Goal: Information Seeking & Learning: Learn about a topic

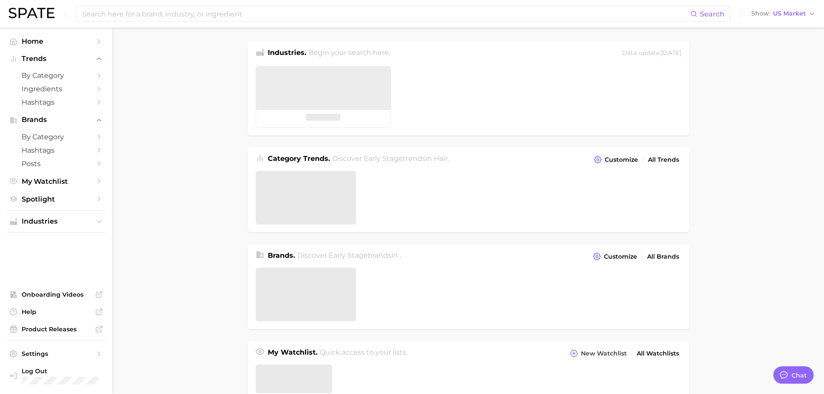
type textarea "x"
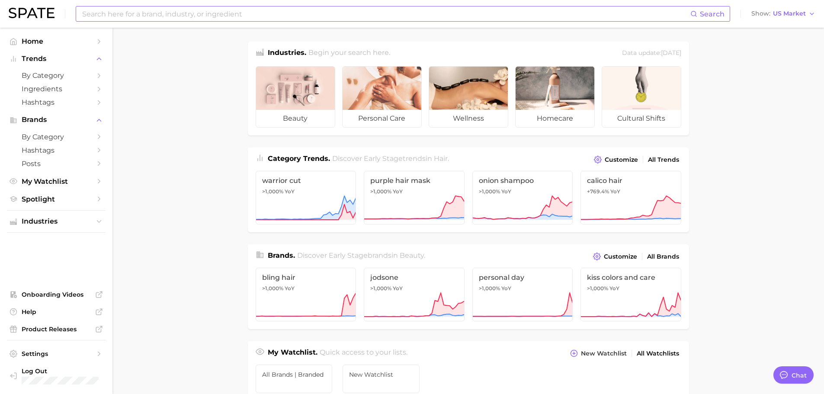
click at [135, 15] on input at bounding box center [385, 13] width 609 height 15
type input "c"
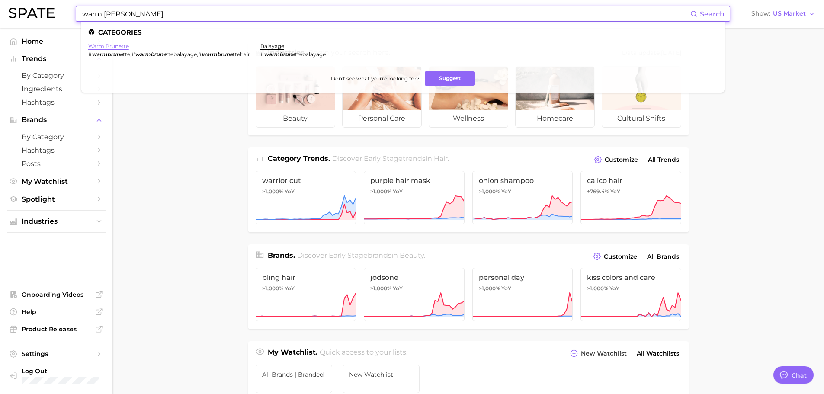
type input "warm [PERSON_NAME]"
click at [123, 47] on link "warm brunette" at bounding box center [108, 46] width 41 height 6
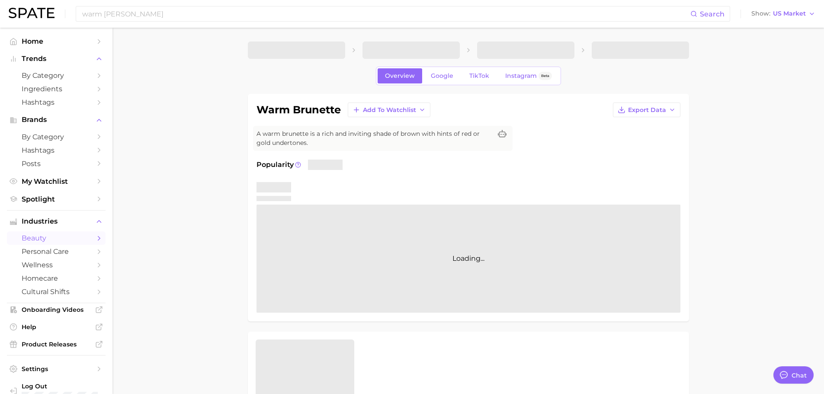
type textarea "x"
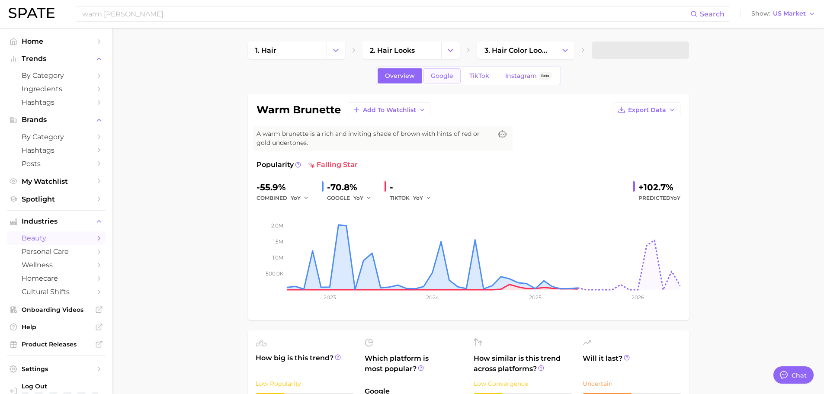
click at [441, 77] on span "Google" at bounding box center [442, 75] width 23 height 7
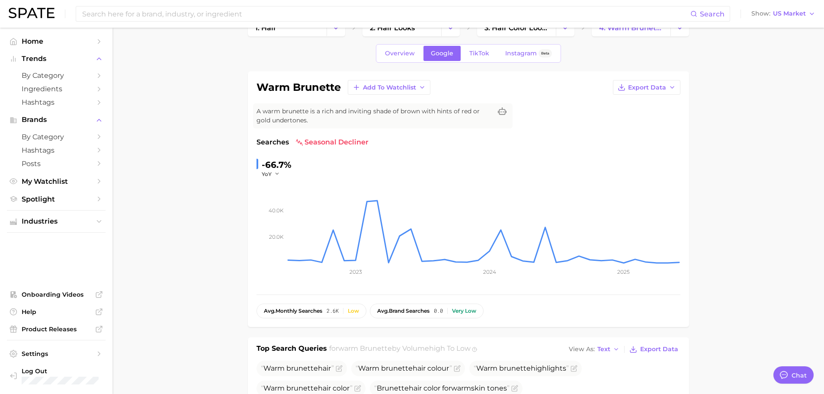
scroll to position [43, 0]
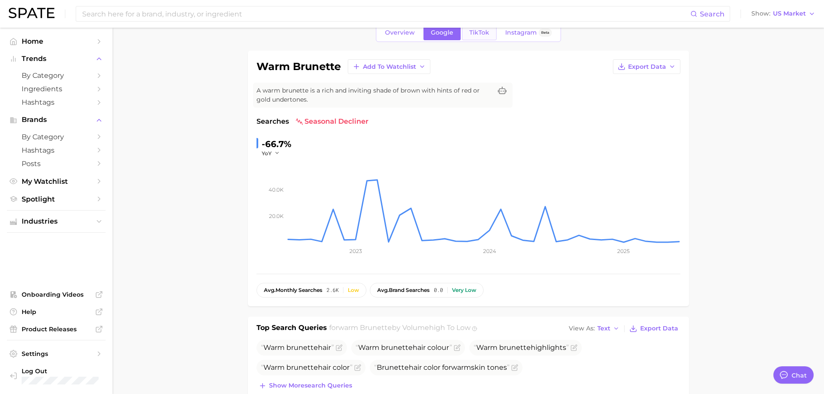
click at [487, 37] on link "TikTok" at bounding box center [479, 32] width 35 height 15
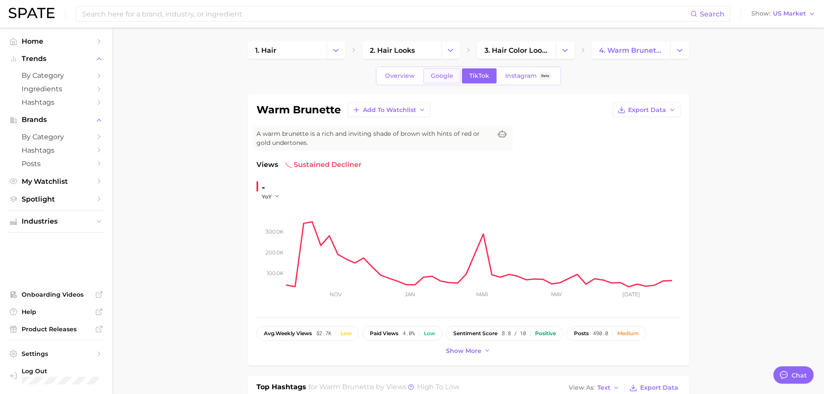
click at [438, 80] on link "Google" at bounding box center [442, 75] width 37 height 15
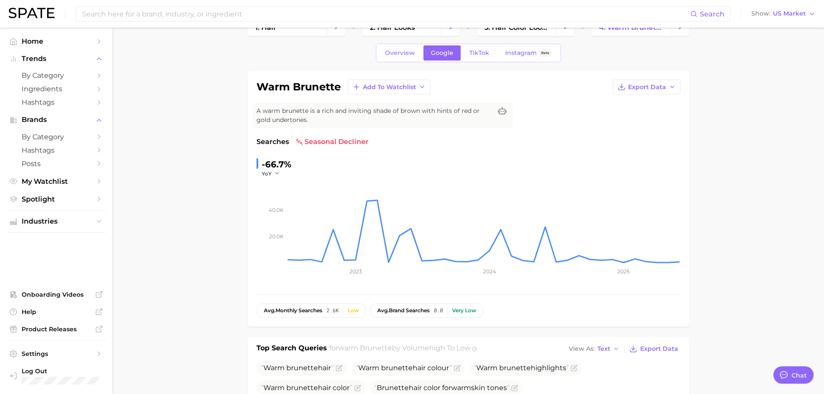
scroll to position [43, 0]
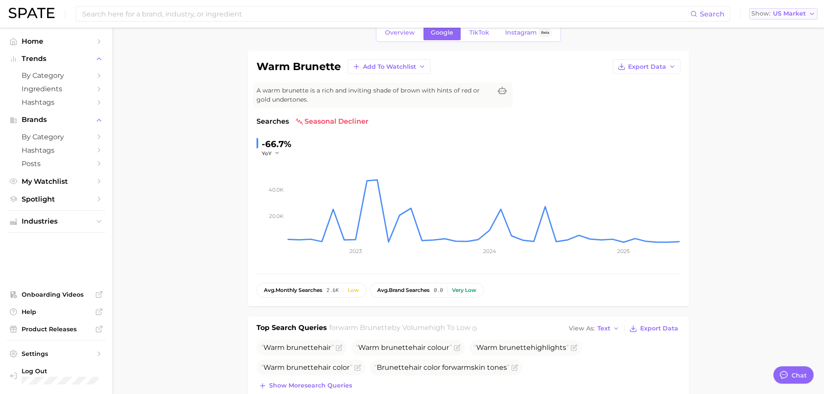
click at [800, 11] on span "US Market" at bounding box center [789, 13] width 33 height 5
click at [781, 107] on button "Global" at bounding box center [780, 106] width 76 height 16
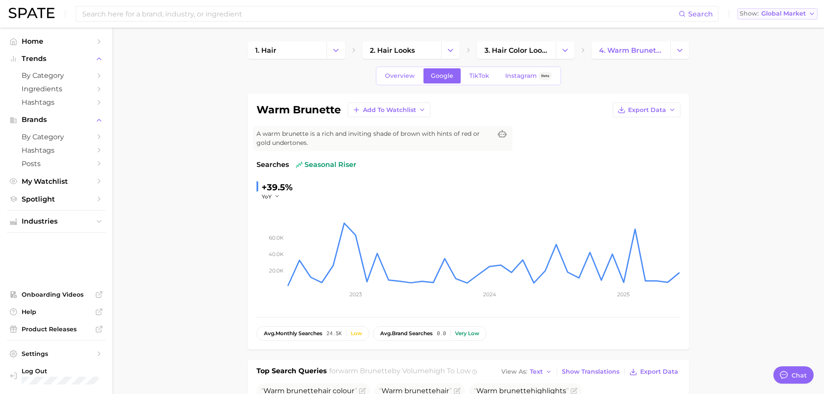
click at [798, 16] on span "Global Market" at bounding box center [784, 13] width 45 height 5
click at [760, 42] on span "[GEOGRAPHIC_DATA]" at bounding box center [775, 43] width 67 height 7
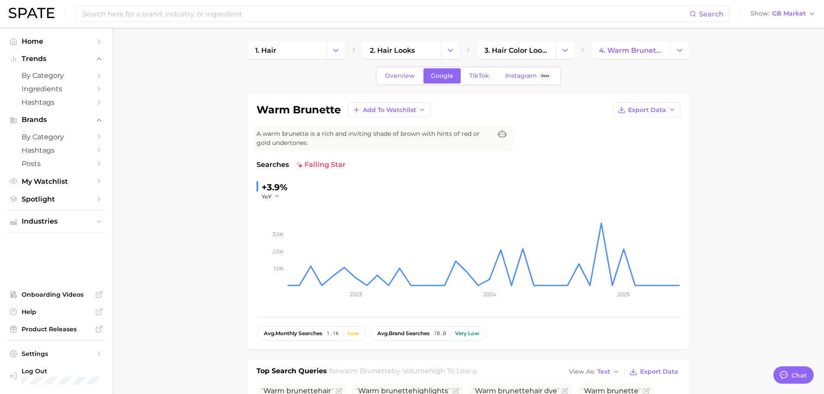
click at [789, 22] on div "Search Show GB Market" at bounding box center [412, 14] width 807 height 28
click at [789, 16] on span "GB Market" at bounding box center [789, 13] width 34 height 5
click at [767, 72] on span "[GEOGRAPHIC_DATA]" at bounding box center [779, 74] width 67 height 7
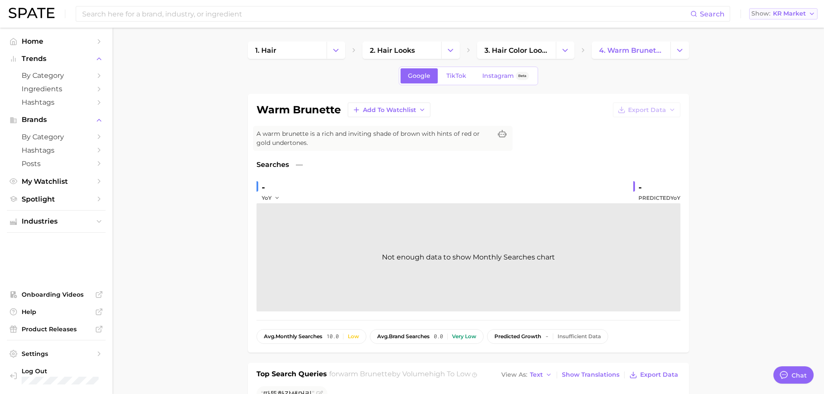
click at [784, 17] on button "Show KR Market" at bounding box center [783, 13] width 68 height 11
click at [775, 89] on button "[GEOGRAPHIC_DATA]" at bounding box center [780, 91] width 76 height 16
click at [789, 15] on span "JP Market" at bounding box center [791, 13] width 32 height 5
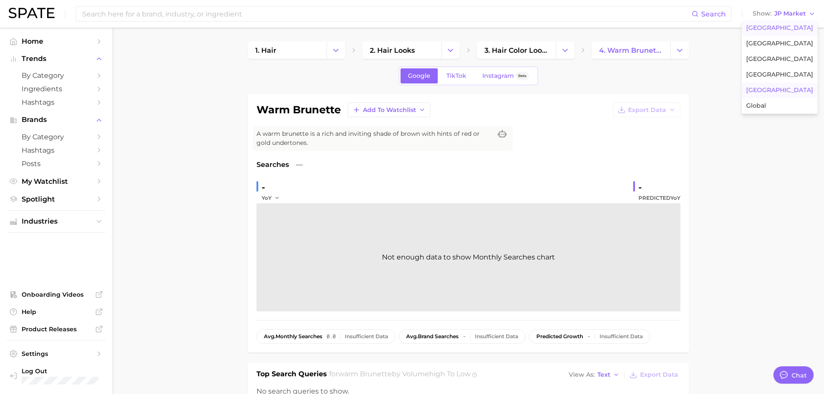
click at [775, 29] on span "[GEOGRAPHIC_DATA]" at bounding box center [779, 27] width 67 height 7
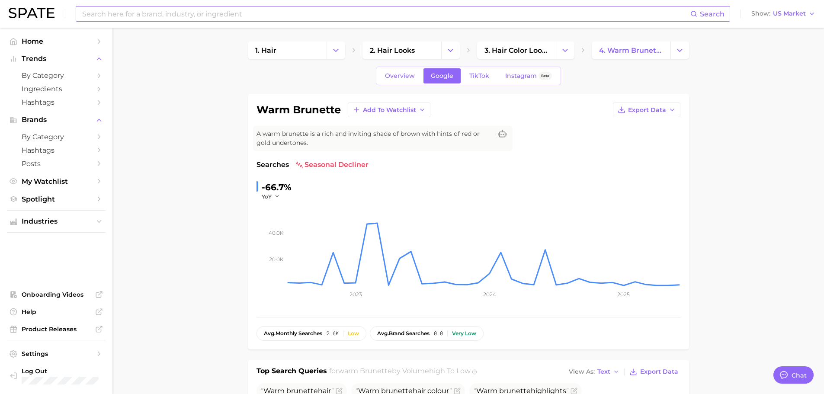
click at [338, 13] on input at bounding box center [385, 13] width 609 height 15
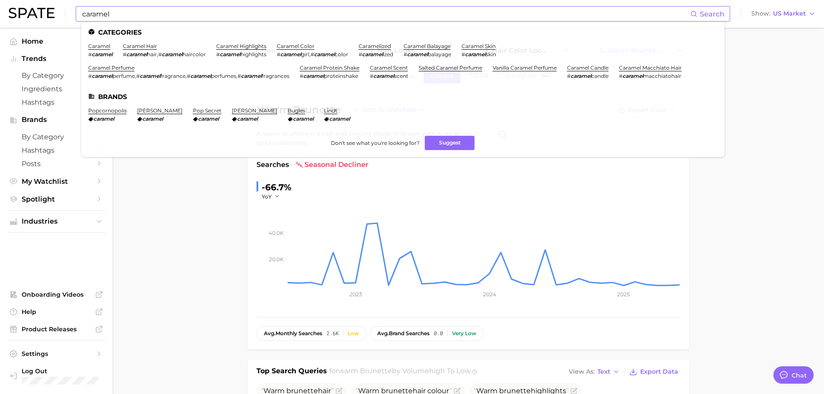
click at [285, 18] on input "caramel" at bounding box center [385, 13] width 609 height 15
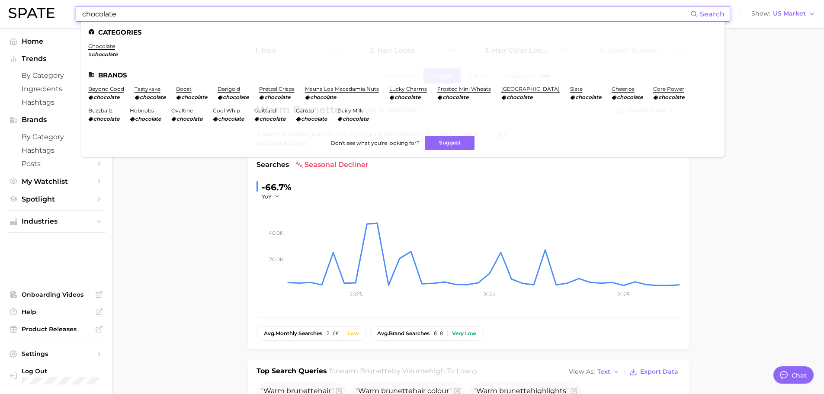
type input "chocolate"
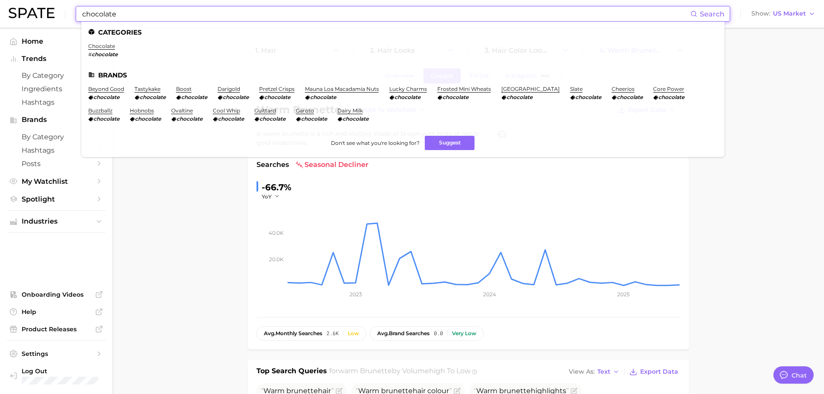
click at [192, 10] on input "chocolate" at bounding box center [385, 13] width 609 height 15
drag, startPoint x: 178, startPoint y: 19, endPoint x: 48, endPoint y: 13, distance: 130.4
click at [48, 13] on div "chocolate Search Categories chocolate # chocolate Brands beyond good chocolate …" at bounding box center [412, 14] width 807 height 28
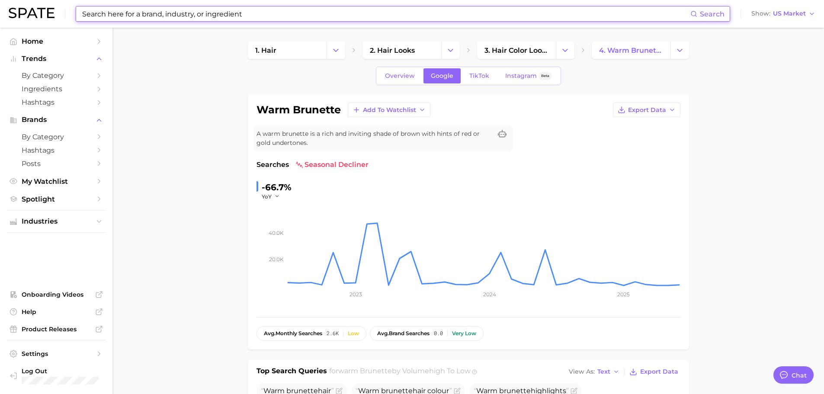
type input "c"
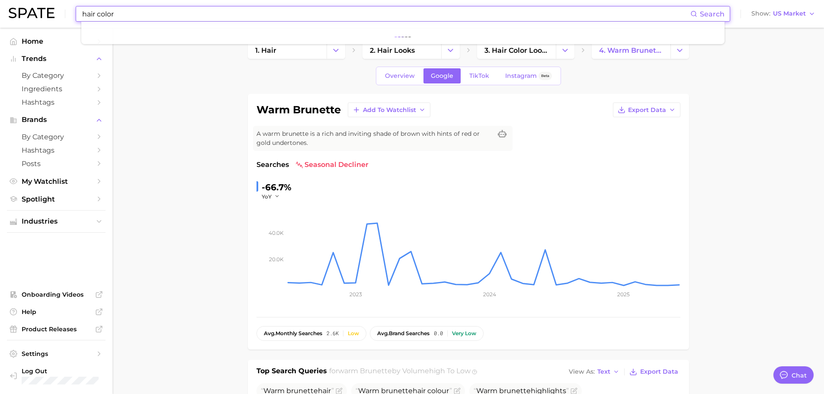
type input "hair color"
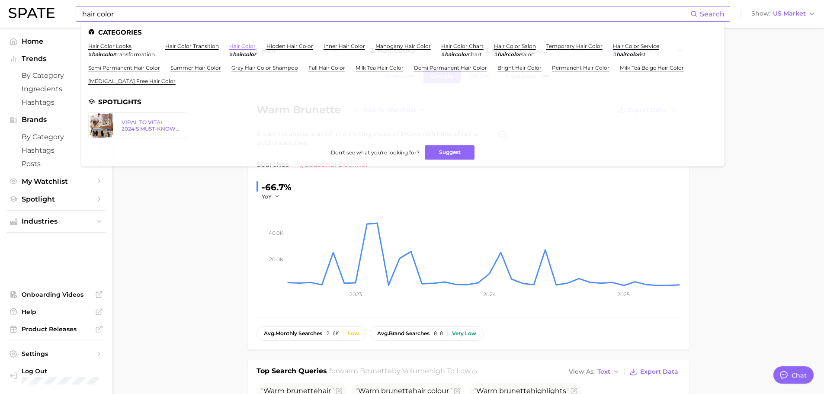
click at [248, 47] on link "hair color" at bounding box center [242, 46] width 26 height 6
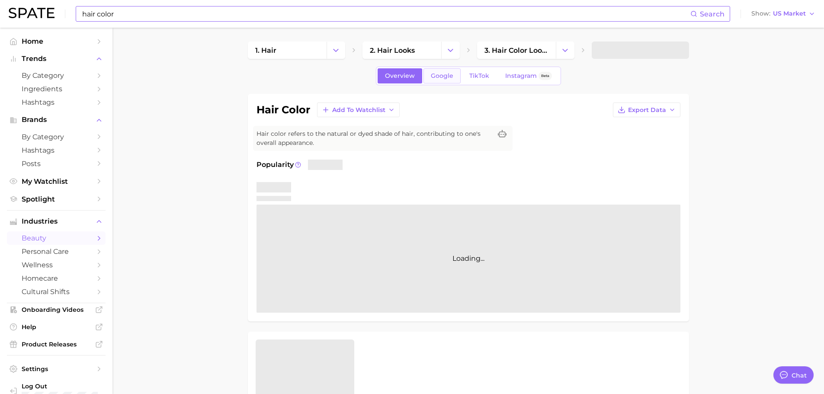
click at [447, 73] on span "Google" at bounding box center [442, 75] width 23 height 7
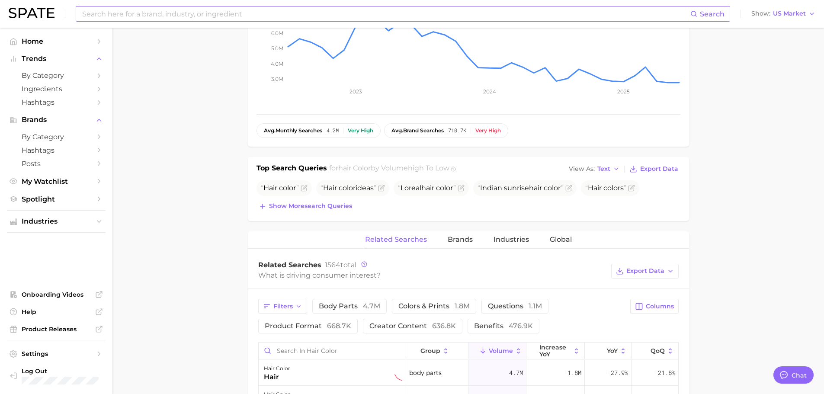
scroll to position [216, 0]
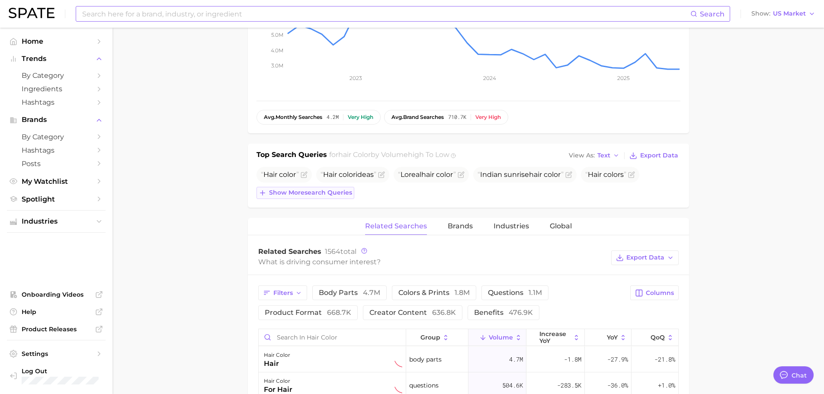
click at [330, 195] on span "Show more search queries" at bounding box center [310, 192] width 83 height 7
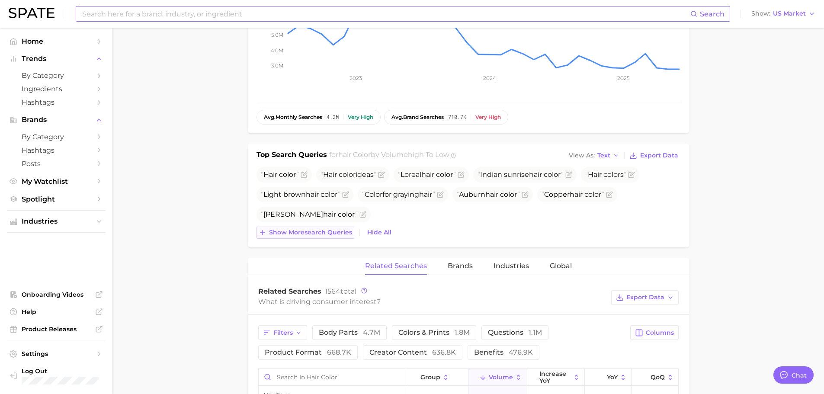
click at [298, 237] on button "Show more search queries" at bounding box center [306, 233] width 98 height 12
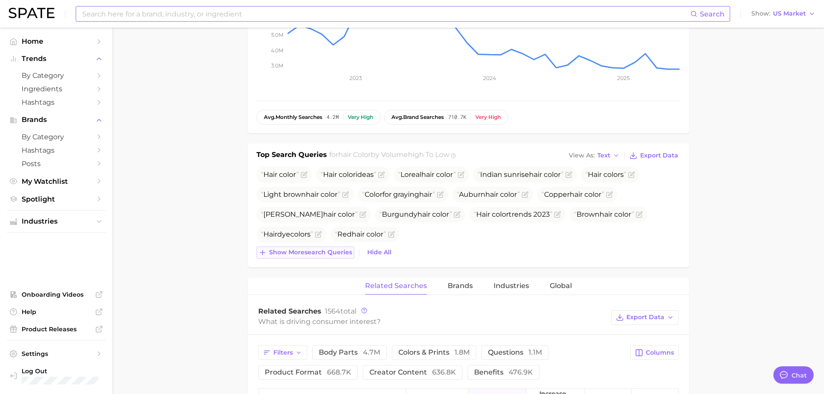
click at [296, 254] on span "Show more search queries" at bounding box center [310, 252] width 83 height 7
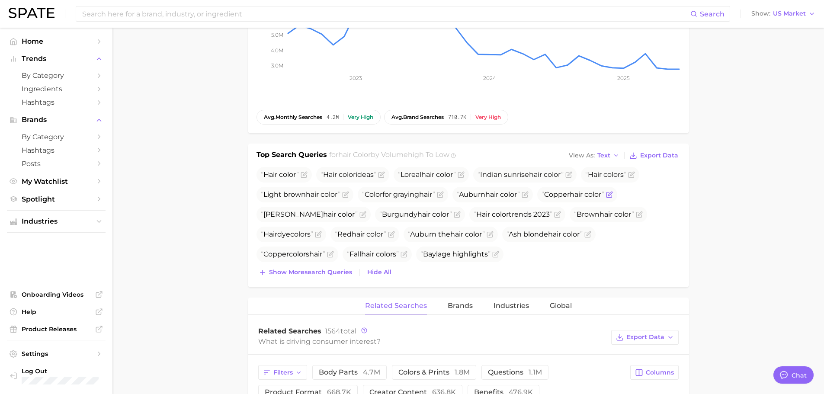
click at [613, 197] on icon "Flag as miscategorized or irrelevant" at bounding box center [609, 194] width 7 height 7
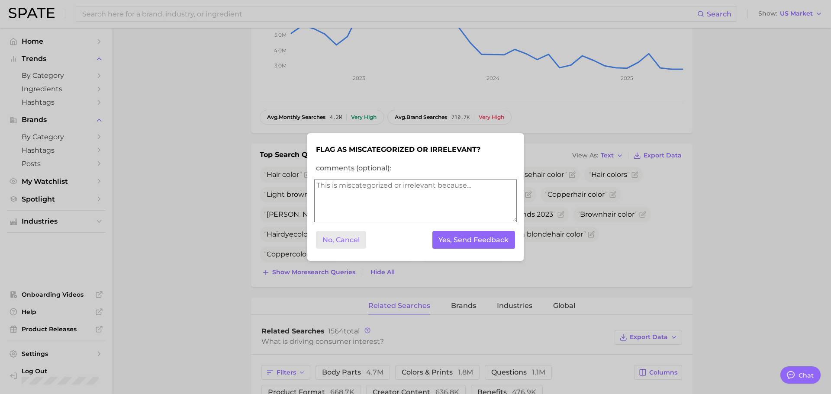
click at [331, 242] on button "No, Cancel" at bounding box center [341, 240] width 50 height 18
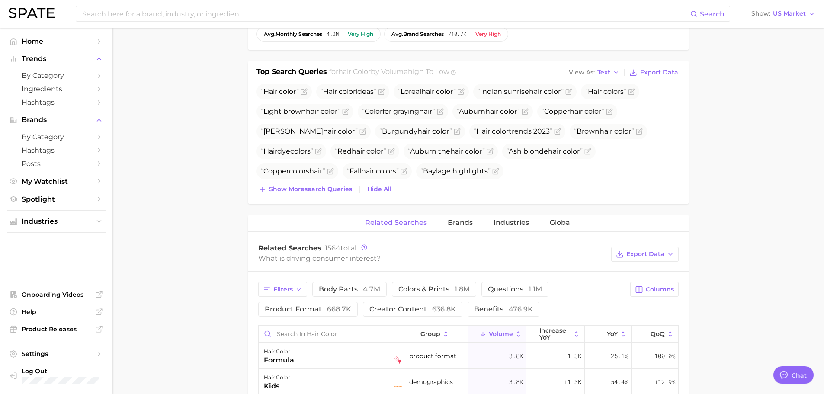
scroll to position [303, 0]
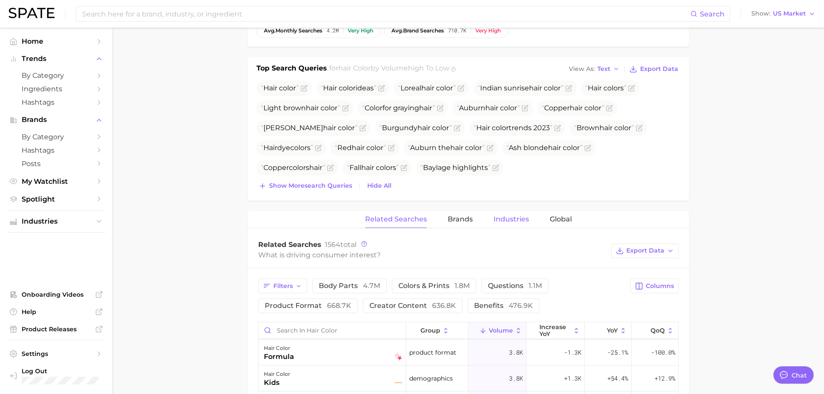
click at [521, 220] on span "Industries" at bounding box center [511, 219] width 35 height 8
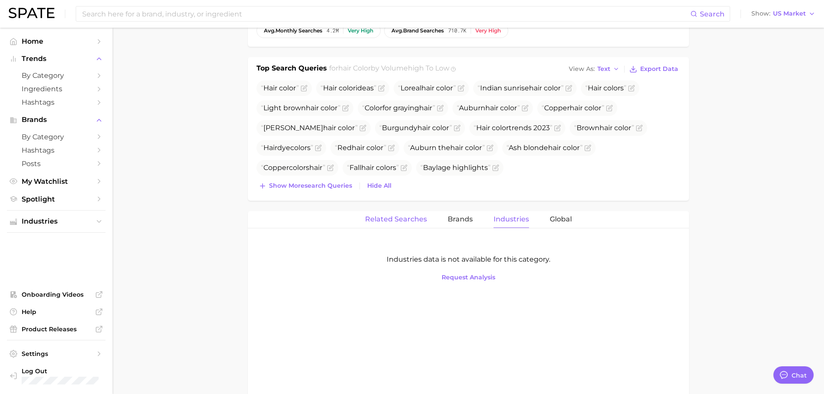
click at [390, 219] on span "Related Searches" at bounding box center [396, 219] width 62 height 8
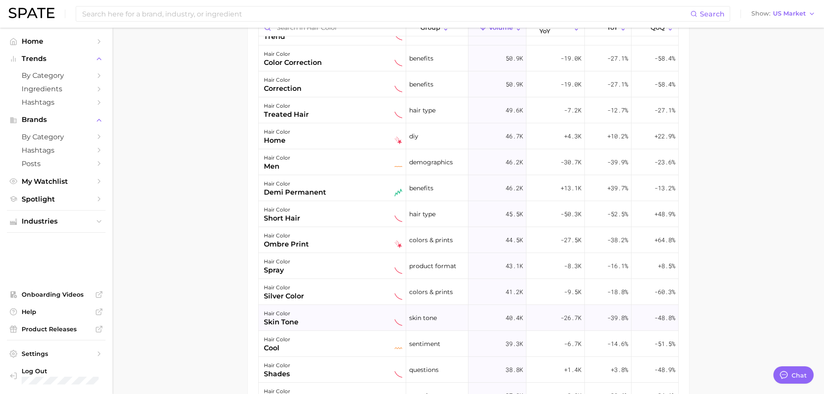
scroll to position [995, 0]
